Goal: Communication & Community: Share content

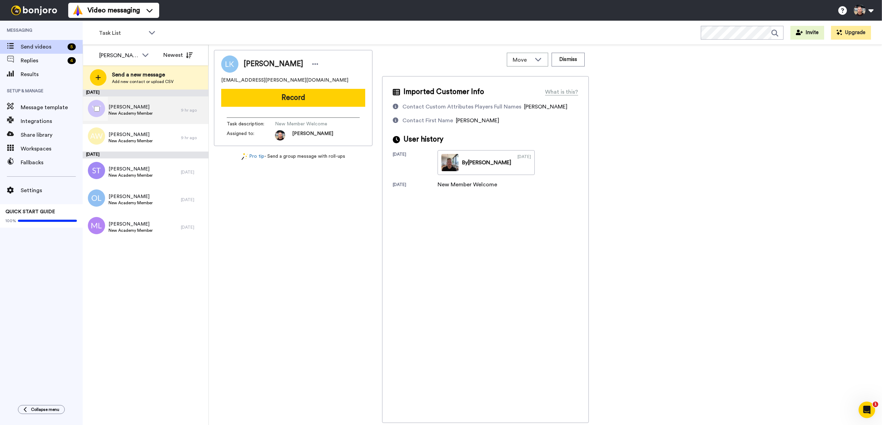
click at [154, 98] on div "Yan Tang New Academy Member" at bounding box center [132, 110] width 98 height 28
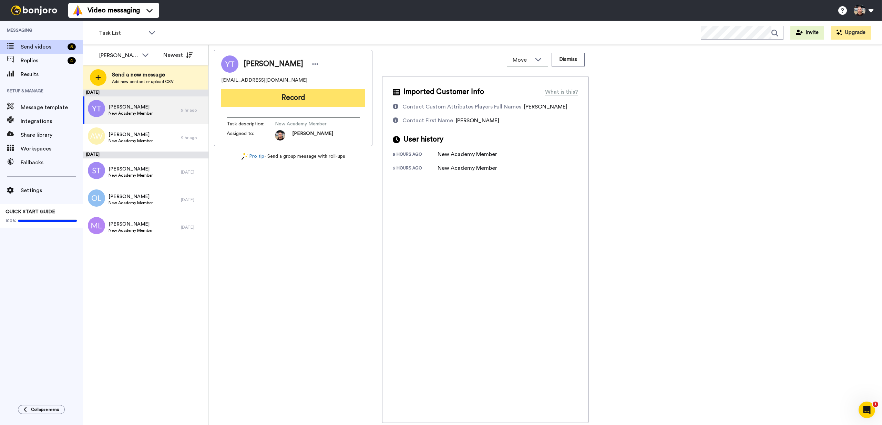
click at [290, 103] on button "Record" at bounding box center [293, 98] width 144 height 18
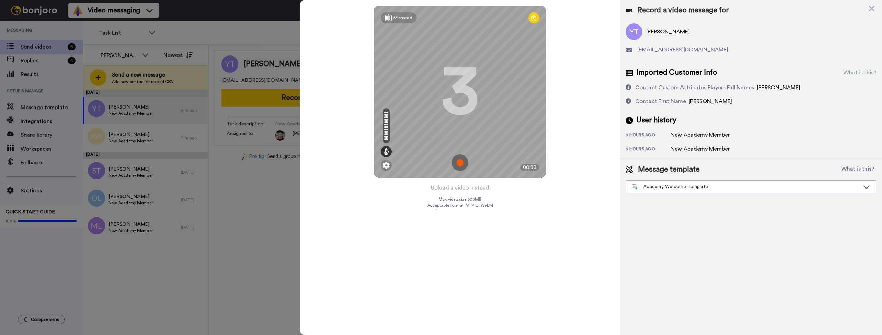
click at [459, 165] on img at bounding box center [460, 162] width 17 height 17
click at [455, 162] on img at bounding box center [460, 162] width 17 height 17
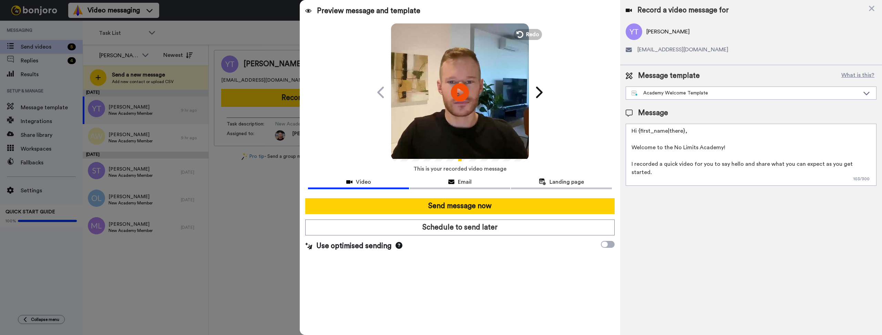
click at [463, 91] on icon "Play/Pause" at bounding box center [460, 92] width 18 height 33
click at [457, 106] on icon "Play/Pause" at bounding box center [460, 92] width 18 height 33
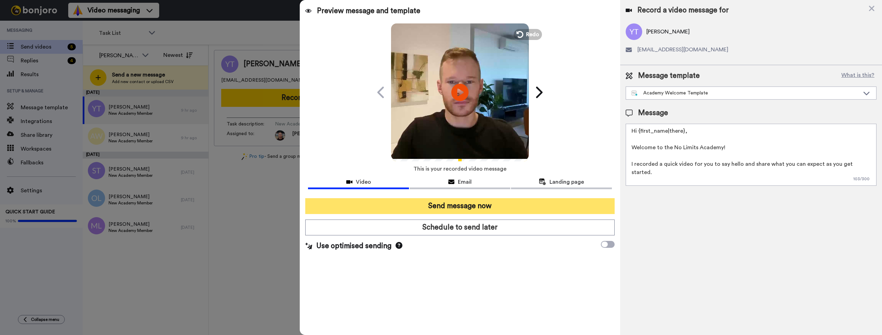
click at [492, 209] on button "Send message now" at bounding box center [459, 206] width 309 height 16
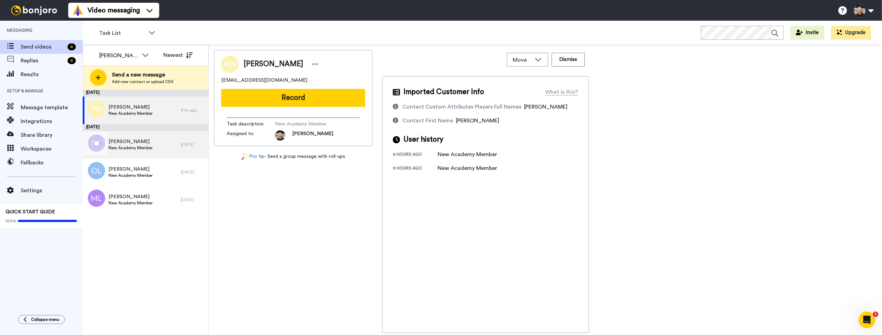
click at [126, 146] on span "New Academy Member" at bounding box center [131, 148] width 44 height 6
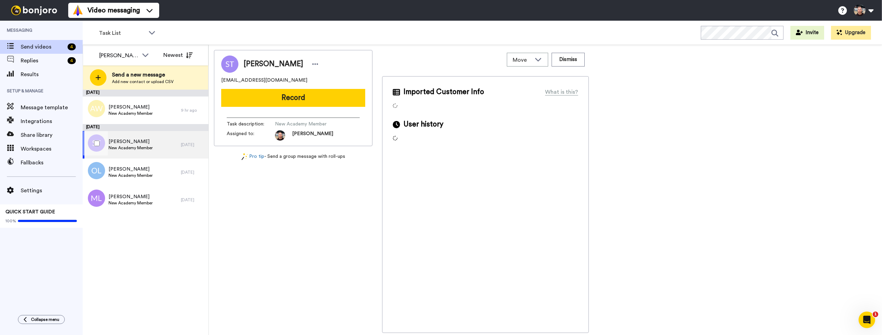
click at [136, 157] on div "Suzanne Toh New Academy Member" at bounding box center [132, 145] width 98 height 28
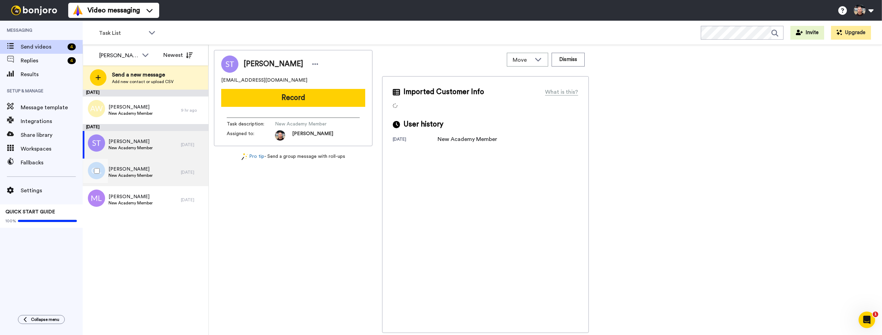
click at [136, 167] on span "Olivia Li" at bounding box center [131, 169] width 44 height 7
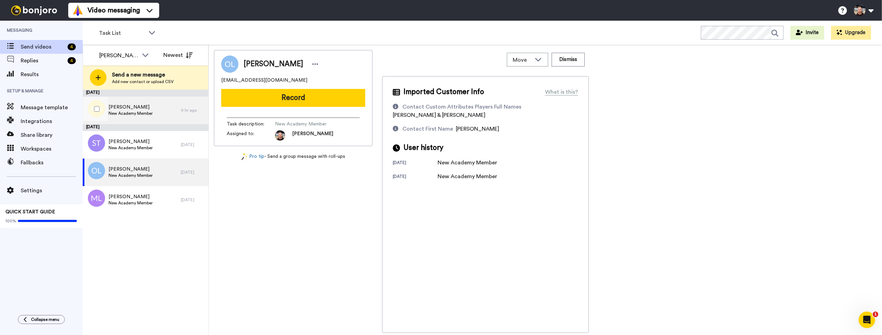
click at [150, 102] on div "Alan Wang New Academy Member" at bounding box center [132, 110] width 98 height 28
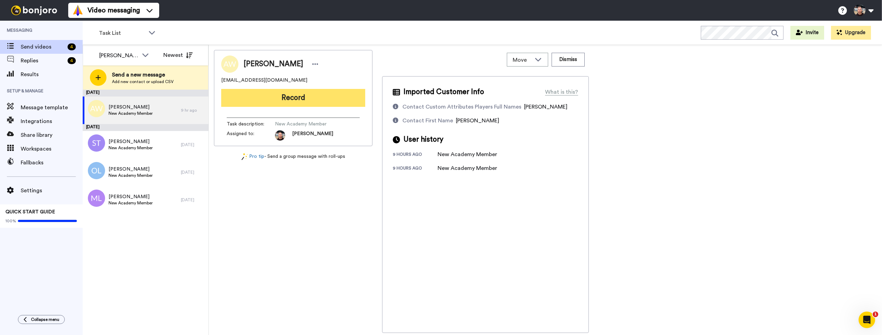
click at [325, 99] on button "Record" at bounding box center [293, 98] width 144 height 18
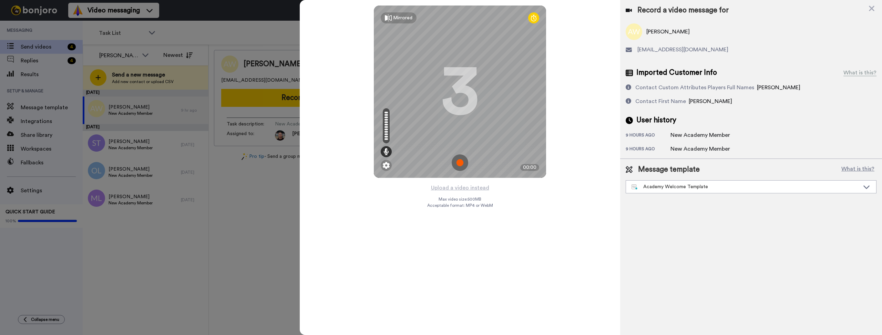
click at [460, 165] on img at bounding box center [460, 162] width 17 height 17
click at [463, 161] on img at bounding box center [460, 162] width 17 height 17
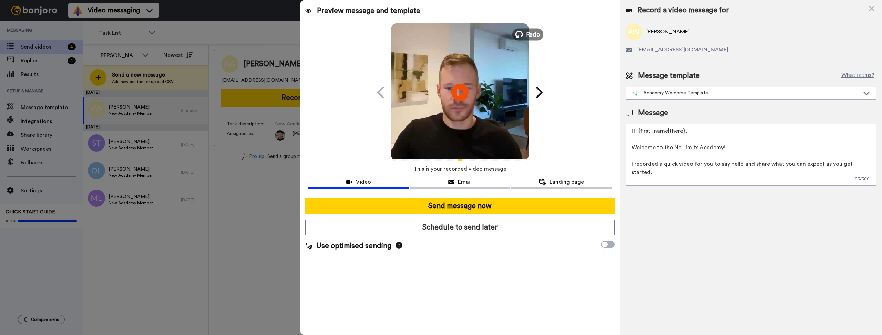
click at [530, 34] on span "Redo" at bounding box center [533, 34] width 14 height 9
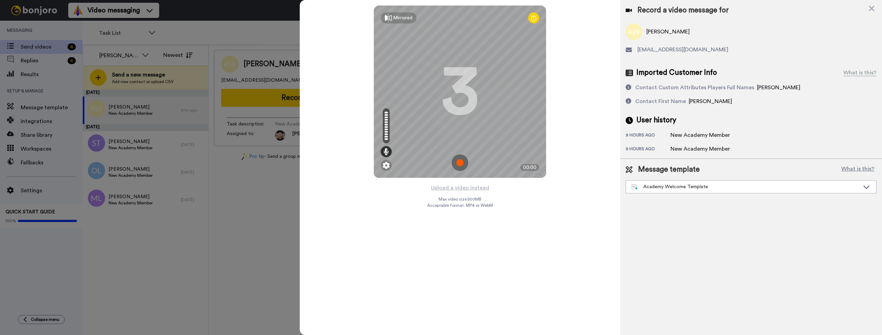
click at [459, 163] on img at bounding box center [460, 162] width 17 height 17
click at [462, 159] on img at bounding box center [460, 162] width 17 height 17
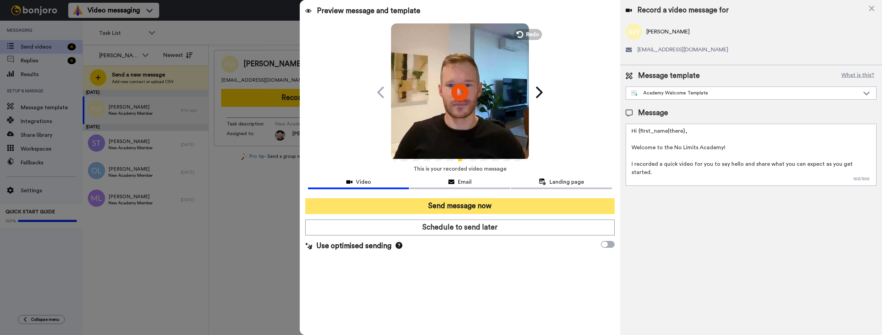
click at [467, 201] on button "Send message now" at bounding box center [459, 206] width 309 height 16
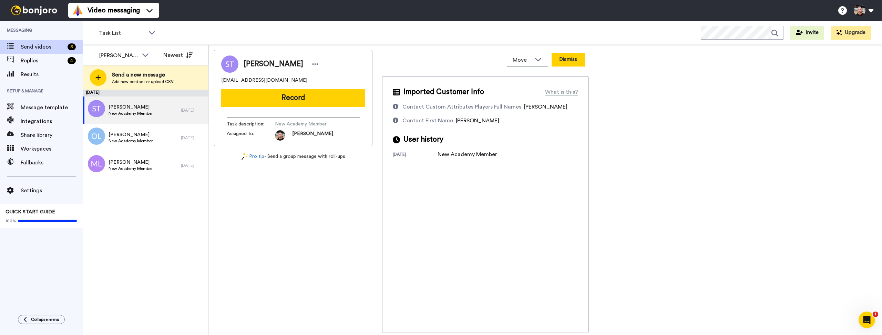
click at [569, 64] on button "Dismiss" at bounding box center [568, 60] width 33 height 14
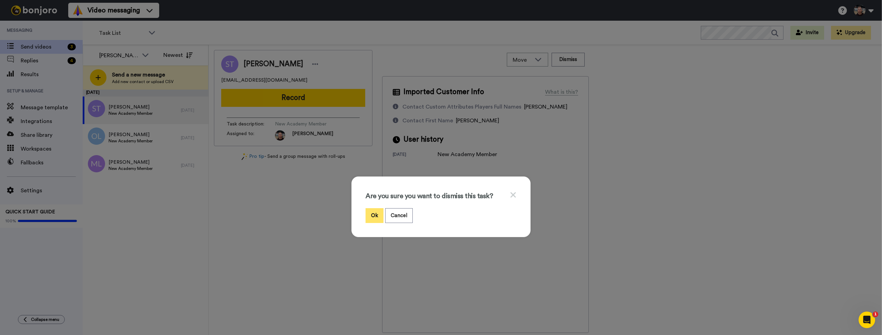
click at [370, 217] on button "Ok" at bounding box center [374, 215] width 18 height 15
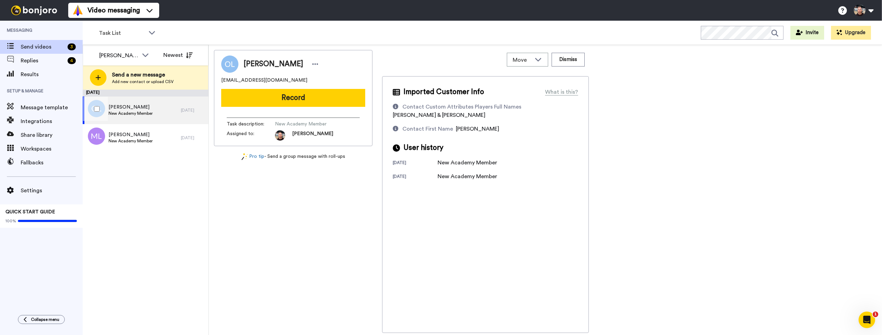
drag, startPoint x: 125, startPoint y: 110, endPoint x: 140, endPoint y: 101, distance: 17.1
click at [125, 109] on span "Olivia Li" at bounding box center [131, 107] width 44 height 7
click at [331, 99] on button "Record" at bounding box center [293, 98] width 144 height 18
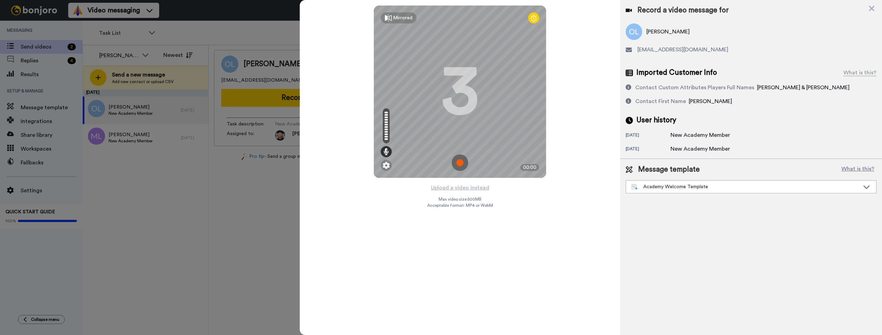
click at [460, 164] on img at bounding box center [460, 162] width 17 height 17
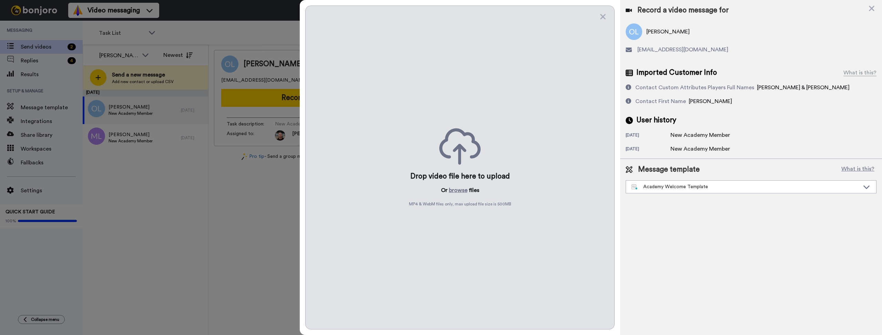
click at [487, 103] on div "Drop video file here to upload Or browse files MP4 & WebM files only, max uploa…" at bounding box center [459, 168] width 309 height 324
drag, startPoint x: 503, startPoint y: 205, endPoint x: 403, endPoint y: 228, distance: 102.5
click at [503, 211] on div "Drop video file here to upload Or browse files MP4 & WebM files only, max uploa…" at bounding box center [459, 168] width 309 height 324
click at [526, 60] on div "Drop video file here to upload Or browse files MP4 & WebM files only, max uploa…" at bounding box center [459, 168] width 309 height 324
drag, startPoint x: 602, startPoint y: 19, endPoint x: 605, endPoint y: 5, distance: 14.3
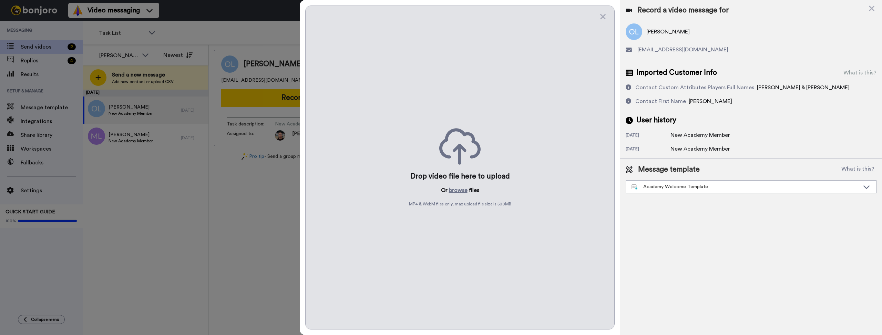
click at [603, 15] on icon at bounding box center [602, 16] width 7 height 9
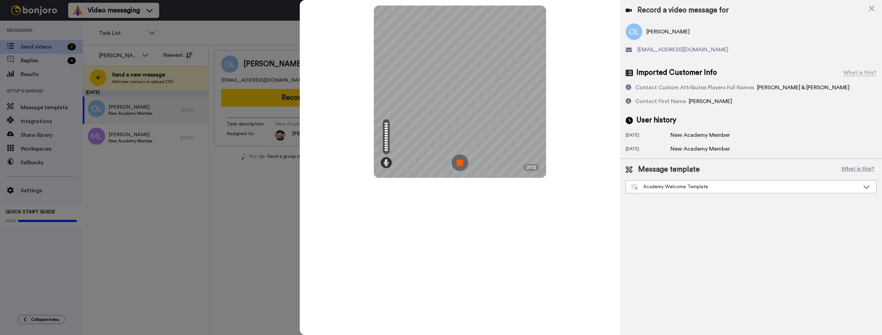
click at [457, 164] on img at bounding box center [460, 162] width 17 height 17
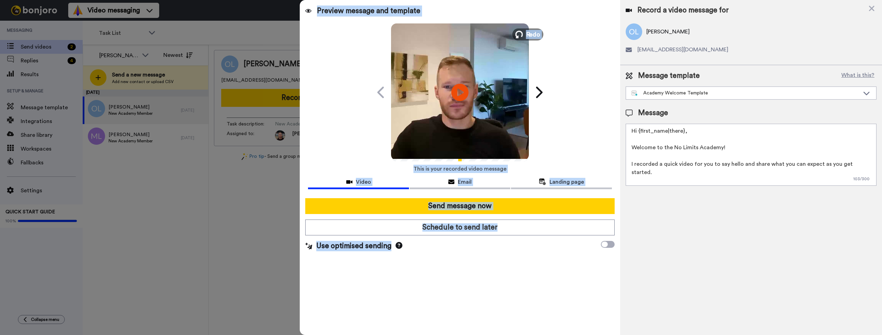
click at [521, 34] on icon at bounding box center [519, 35] width 8 height 8
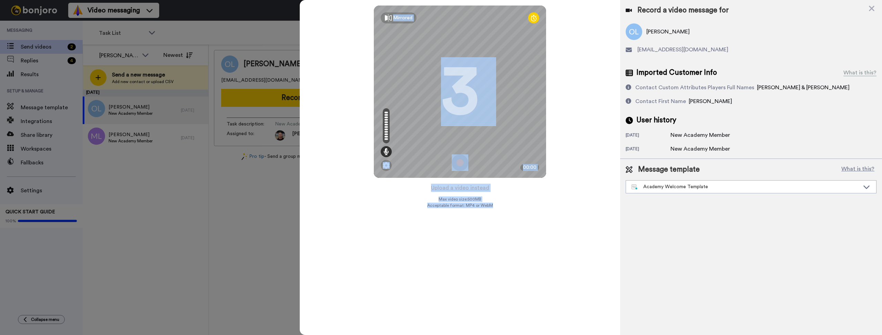
click at [589, 111] on div "Mirrored Redo 3 00:00" at bounding box center [460, 91] width 320 height 183
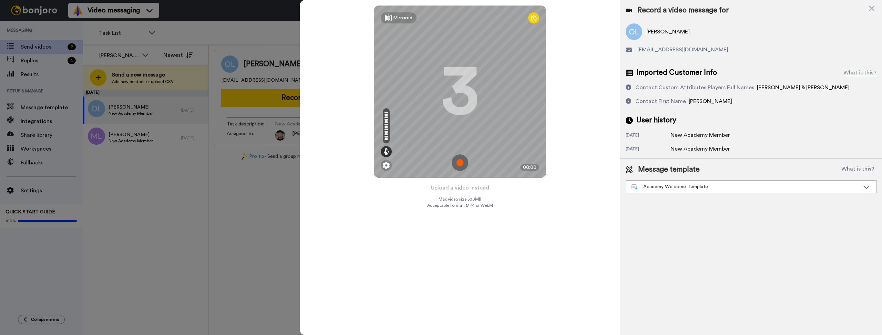
click at [464, 162] on img at bounding box center [460, 162] width 17 height 17
click at [459, 165] on img at bounding box center [460, 162] width 17 height 17
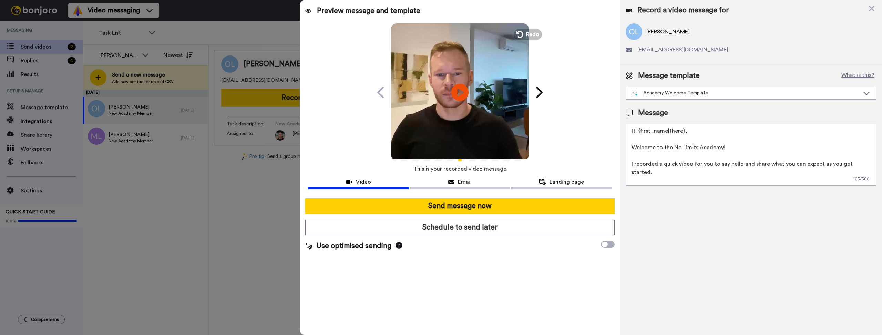
click at [468, 82] on video at bounding box center [460, 91] width 138 height 138
click at [476, 82] on video at bounding box center [460, 91] width 138 height 138
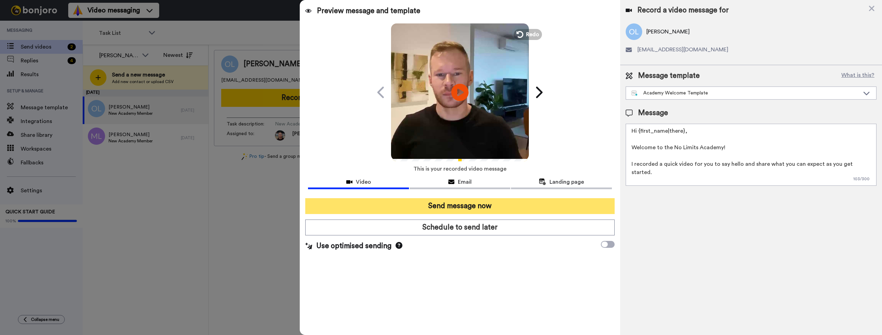
click at [468, 200] on button "Send message now" at bounding box center [459, 206] width 309 height 16
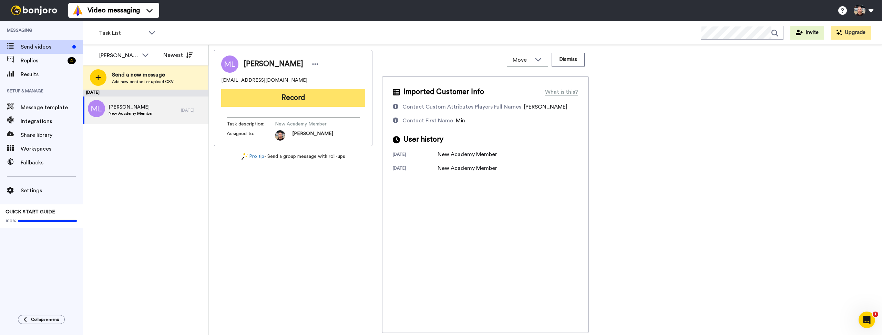
click at [261, 99] on button "Record" at bounding box center [293, 98] width 144 height 18
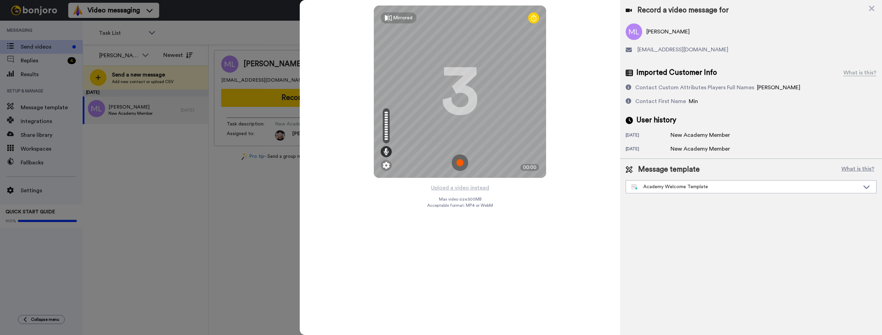
click at [463, 158] on img at bounding box center [460, 162] width 17 height 17
click at [462, 166] on img at bounding box center [460, 162] width 17 height 17
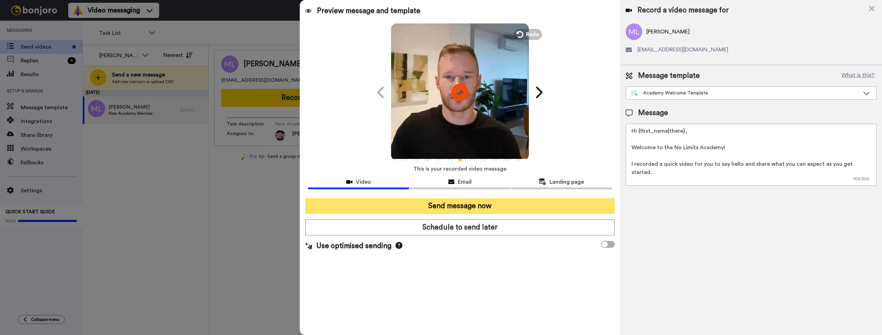
click at [497, 208] on button "Send message now" at bounding box center [459, 206] width 309 height 16
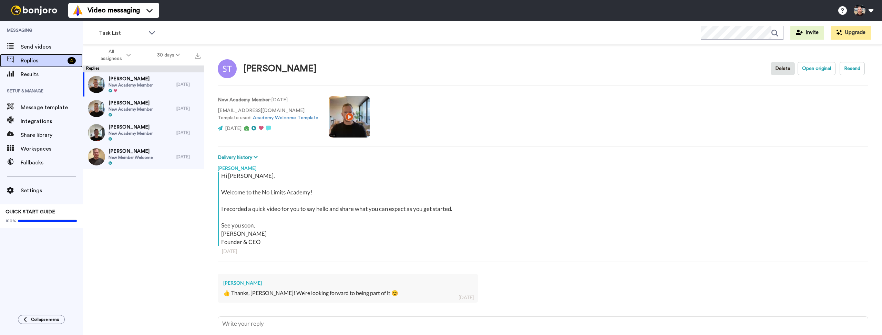
click at [49, 60] on span "Replies" at bounding box center [43, 60] width 44 height 8
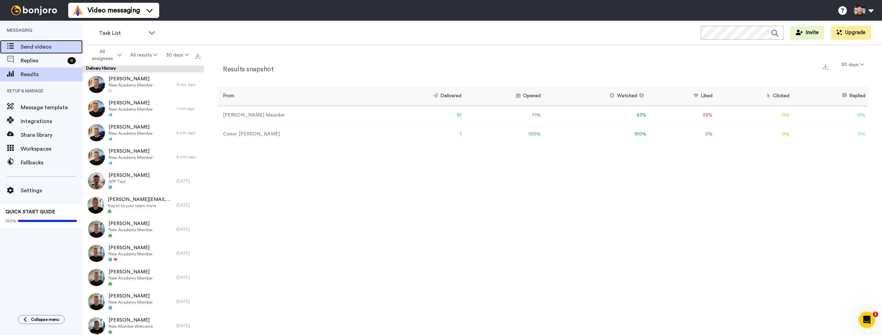
click at [36, 51] on span "Send videos" at bounding box center [52, 47] width 62 height 8
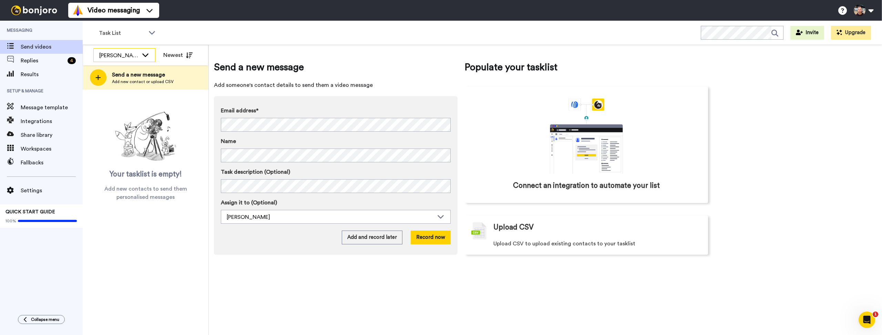
click at [113, 61] on div "[PERSON_NAME]" at bounding box center [124, 56] width 61 height 14
click at [120, 90] on span "[PERSON_NAME]" at bounding box center [117, 92] width 49 height 7
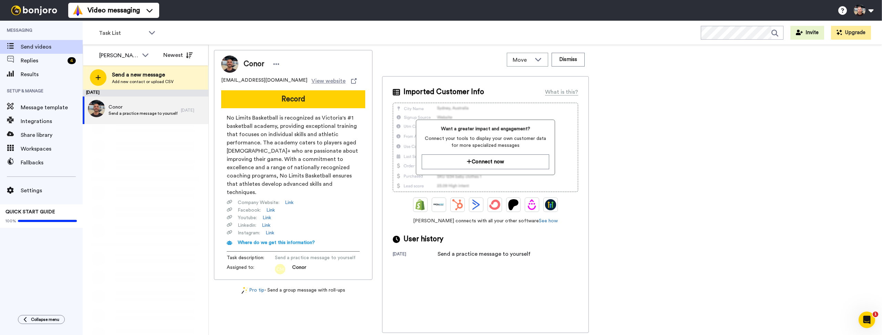
click at [109, 112] on span "Send a practice message to yourself" at bounding box center [143, 114] width 69 height 6
click at [143, 102] on div "Conor Send a practice message to yourself" at bounding box center [132, 110] width 98 height 28
